Goal: Information Seeking & Learning: Learn about a topic

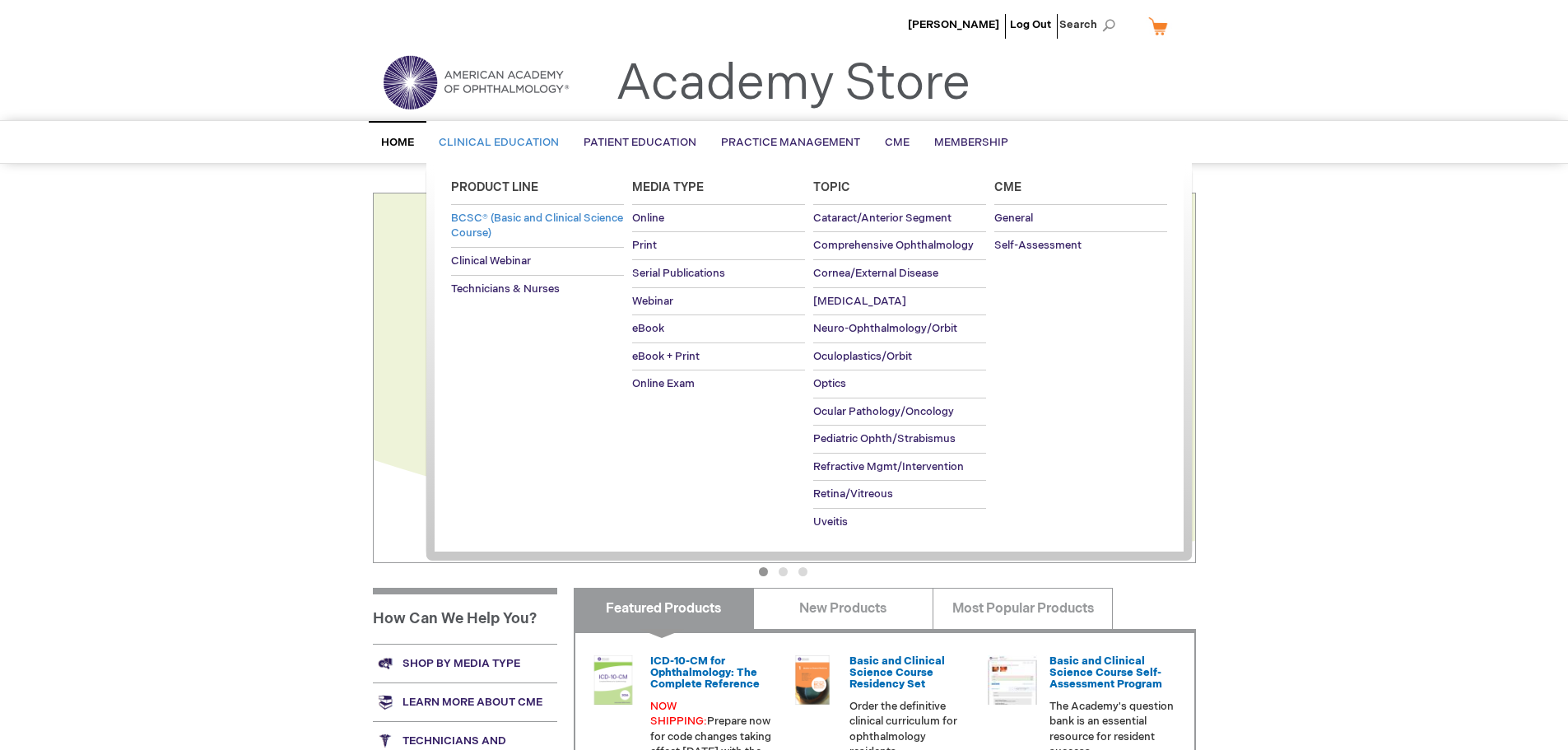
click at [519, 222] on span "BCSC® (Basic and Clinical Science Course)" at bounding box center [536, 226] width 172 height 29
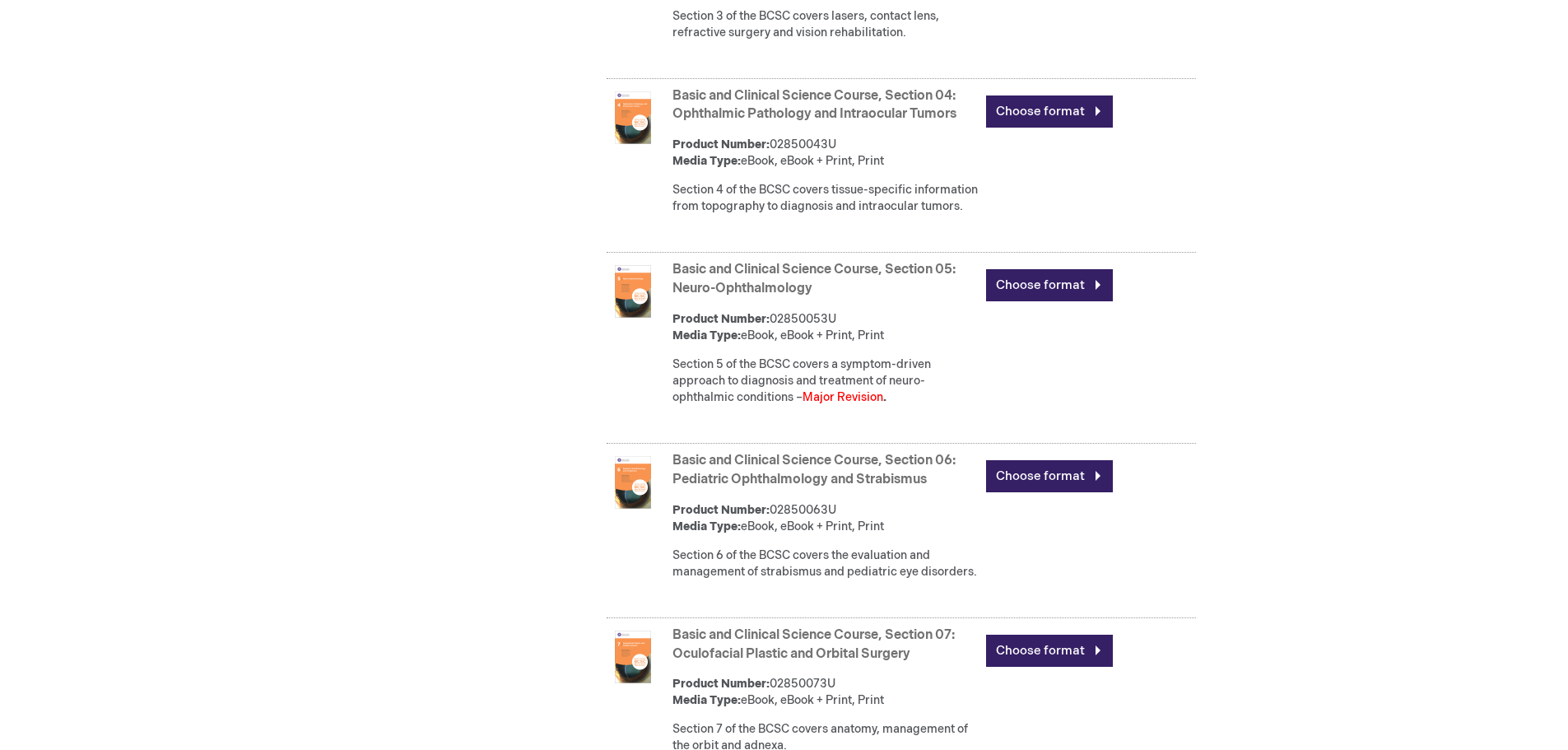
scroll to position [1399, 0]
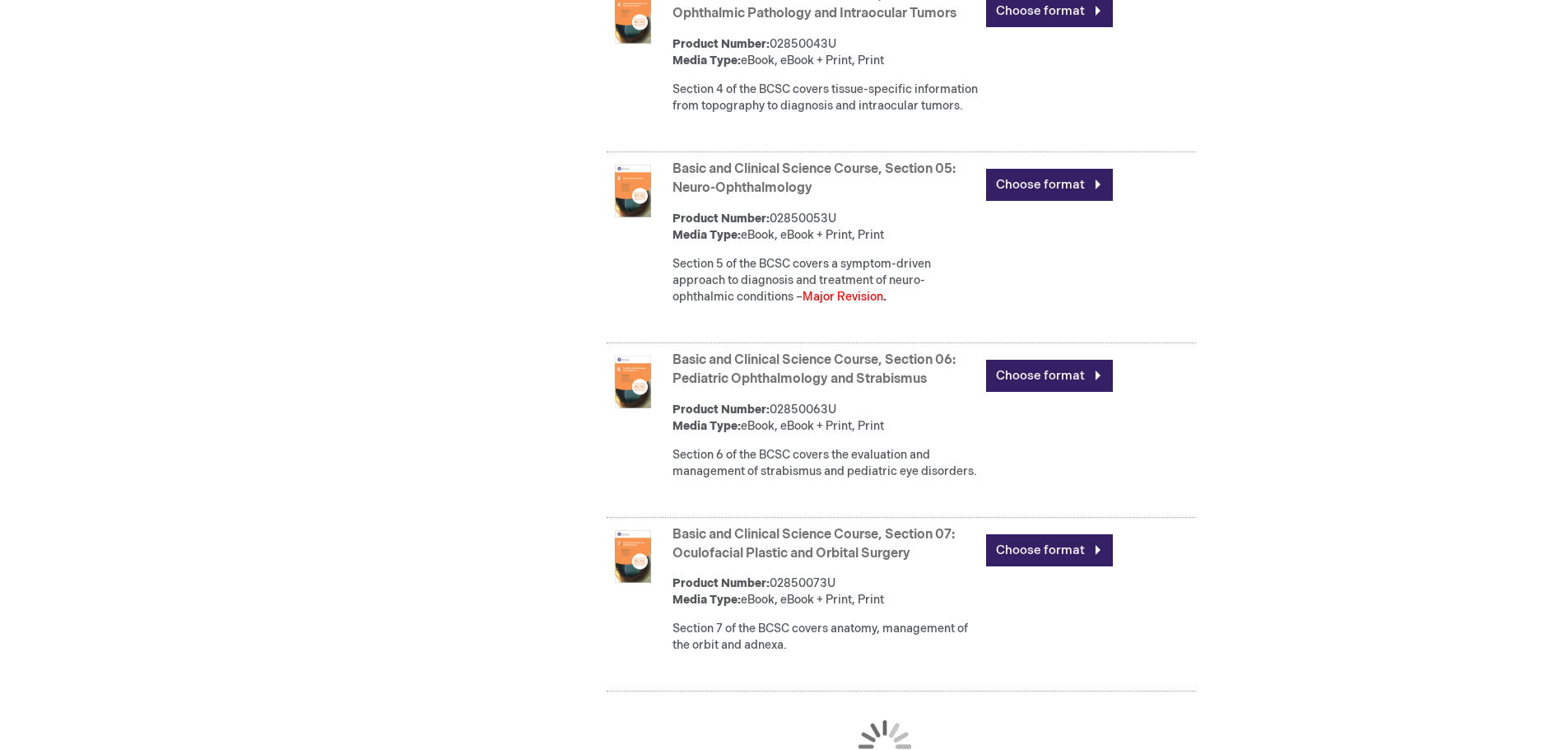
click at [772, 389] on strong "Basic and Clinical Science Course, Section 06: Pediatric Ophthalmology and Stra…" at bounding box center [825, 370] width 305 height 38
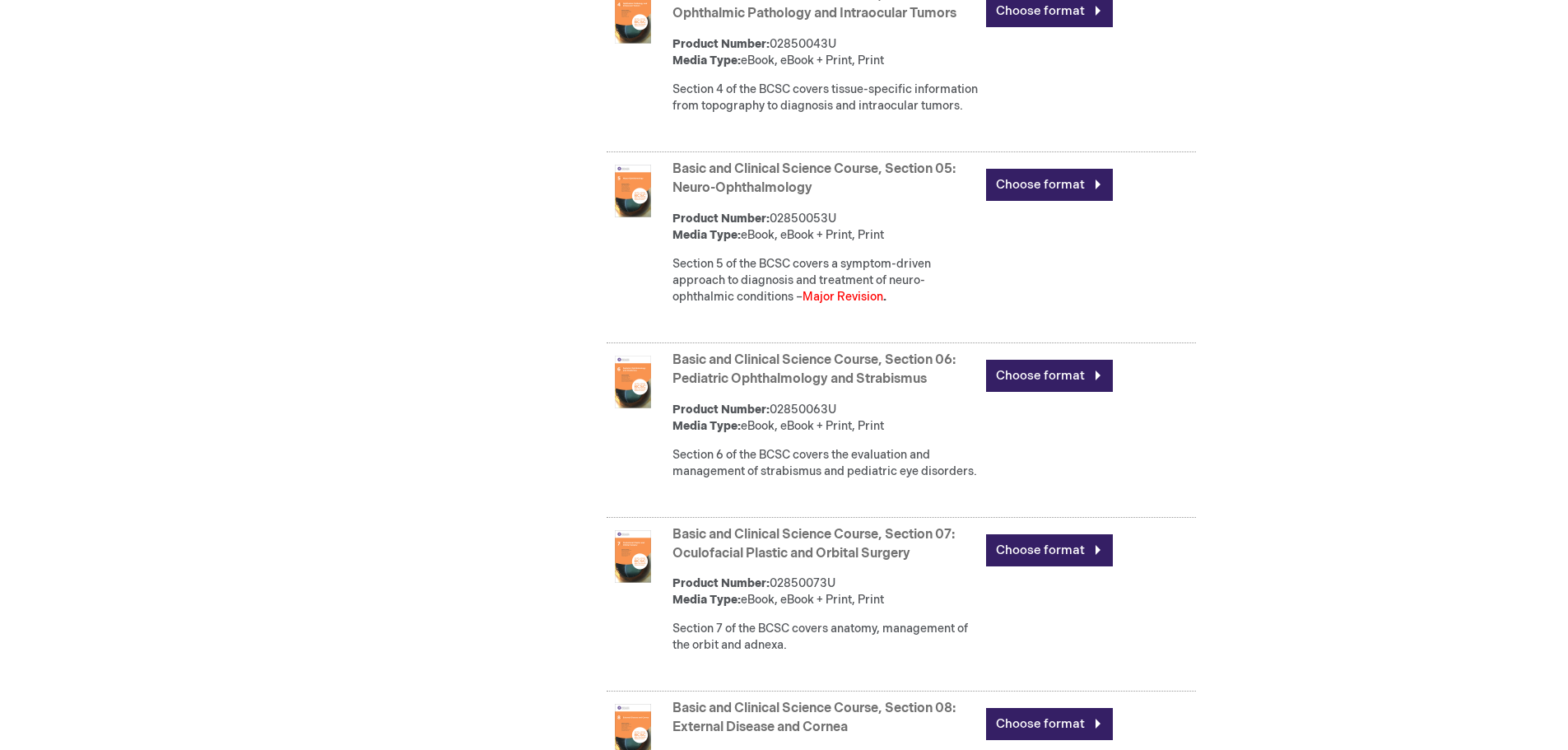
click at [770, 387] on link "Basic and Clinical Science Course, Section 06: Pediatric Ophthalmology and Stra…" at bounding box center [814, 369] width 284 height 34
